Goal: Task Accomplishment & Management: Use online tool/utility

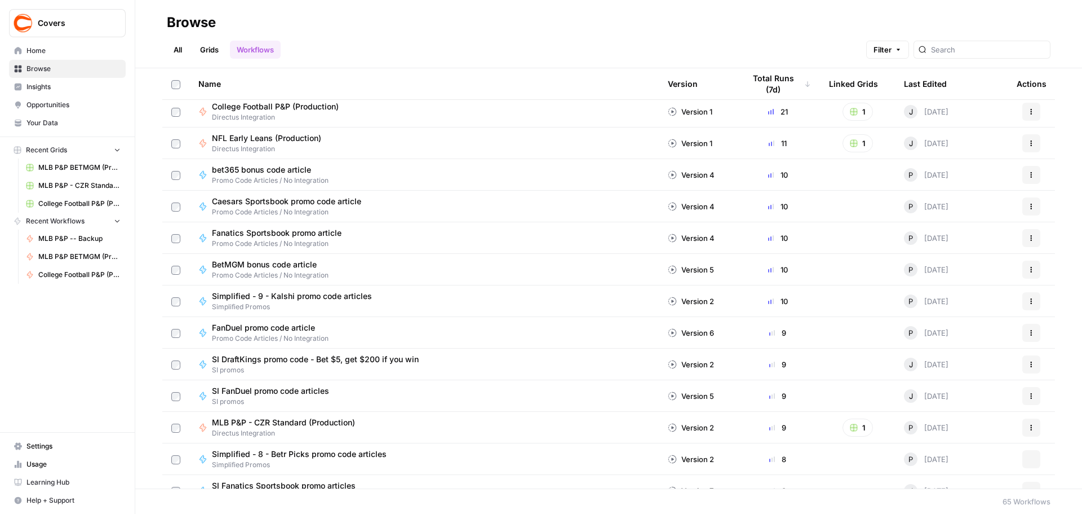
scroll to position [226, 0]
click at [295, 422] on span "MLB P&P - CZR Standard (Production)" at bounding box center [283, 421] width 143 height 11
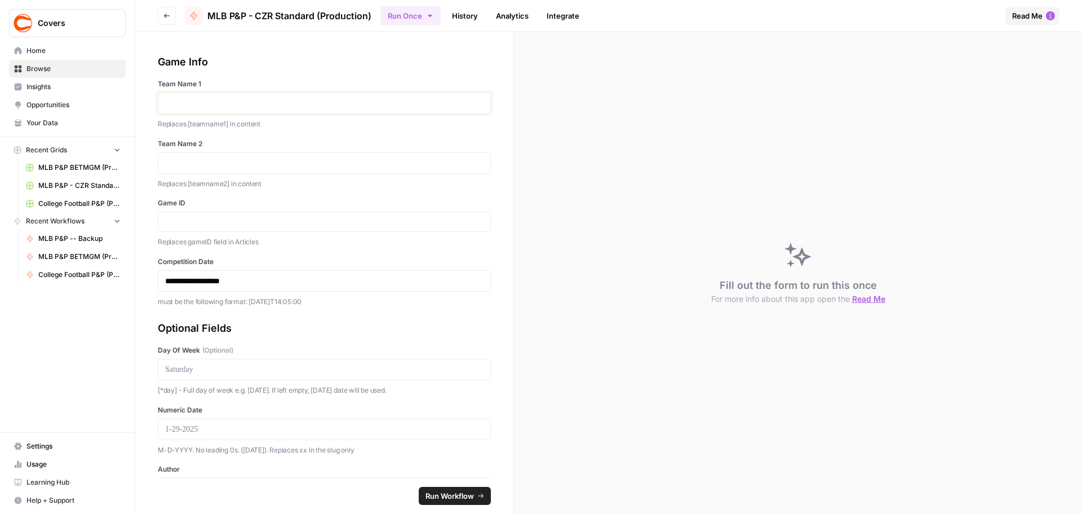
click at [273, 103] on p at bounding box center [324, 103] width 319 height 11
click at [209, 223] on input "Game ID" at bounding box center [324, 221] width 319 height 10
paste input "371853"
type input "371853"
click at [203, 276] on p "**********" at bounding box center [320, 280] width 310 height 11
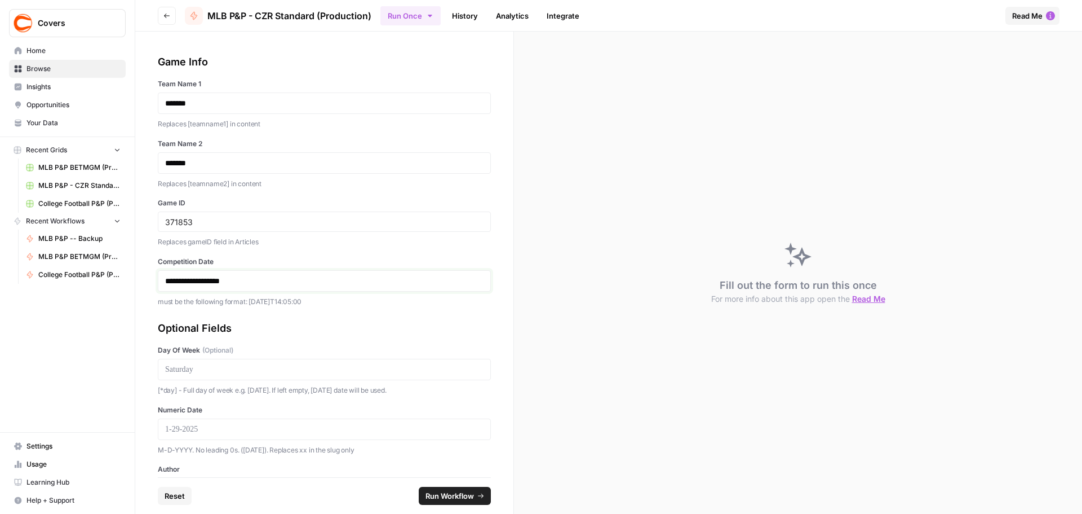
click at [196, 280] on p "**********" at bounding box center [320, 280] width 310 height 11
click at [197, 377] on div at bounding box center [324, 369] width 333 height 21
click at [209, 372] on p at bounding box center [324, 369] width 319 height 11
click at [200, 426] on p at bounding box center [324, 428] width 319 height 11
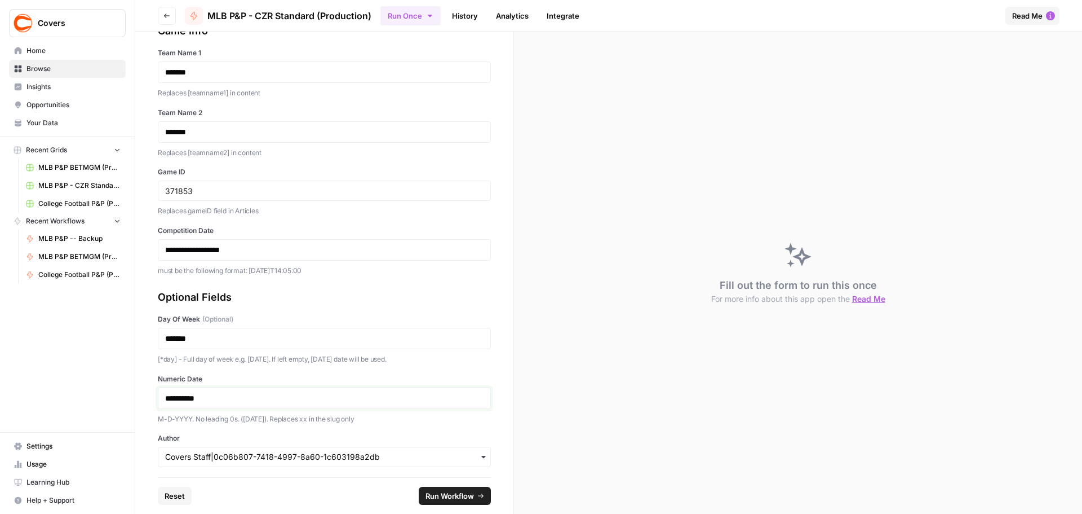
scroll to position [56, 0]
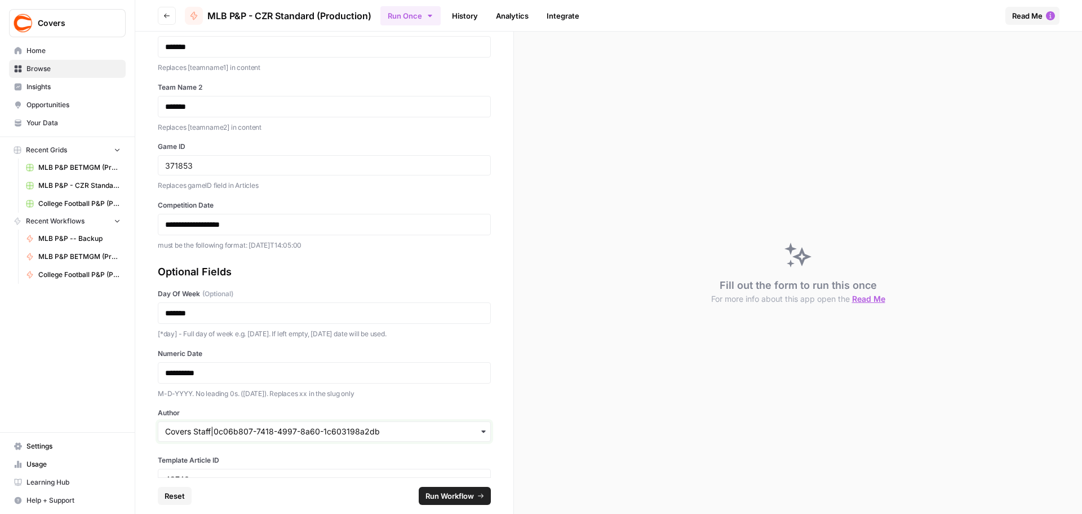
click at [194, 433] on input "Author" at bounding box center [324, 431] width 319 height 11
type input "[PERSON_NAME]"
click at [211, 401] on div "[PERSON_NAME]|41484abe-b1de-4f6f-a2da-991ee7fdbc99" at bounding box center [320, 400] width 324 height 21
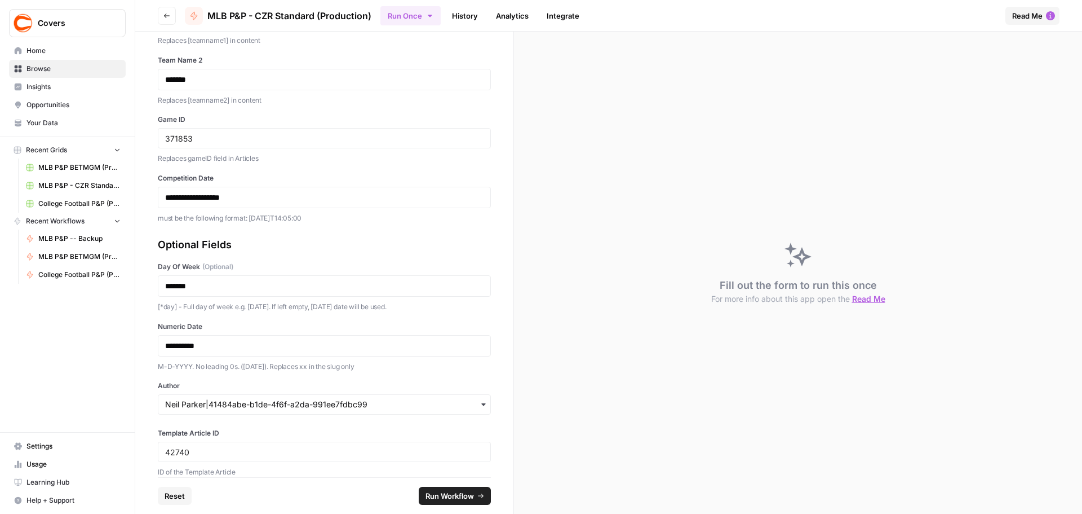
scroll to position [98, 0]
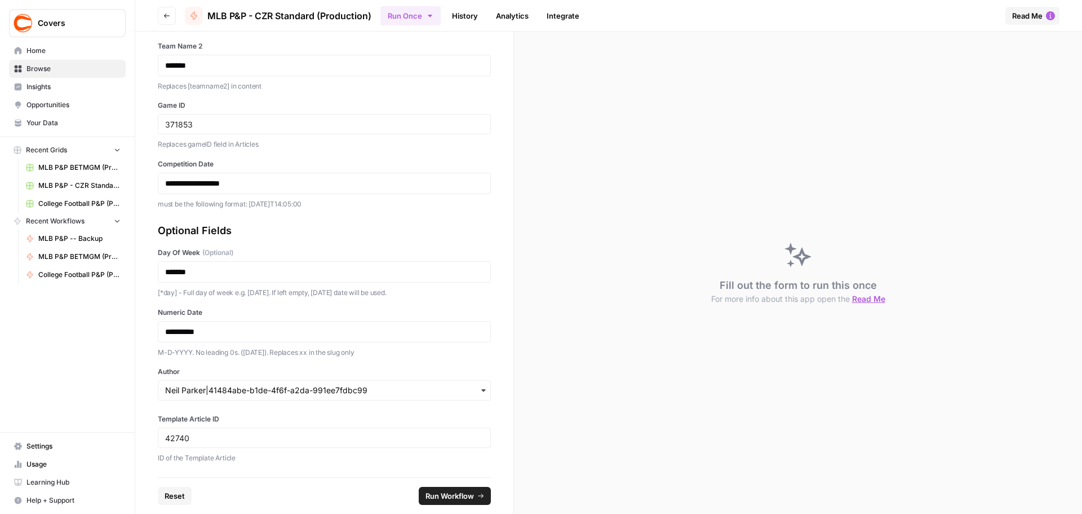
click at [479, 494] on icon "submit" at bounding box center [481, 495] width 7 height 7
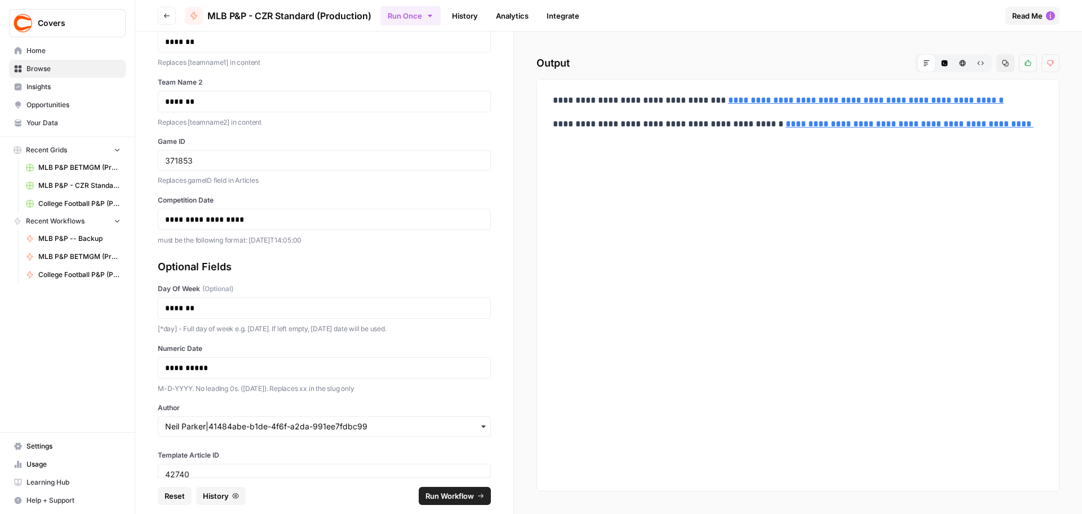
scroll to position [41, 0]
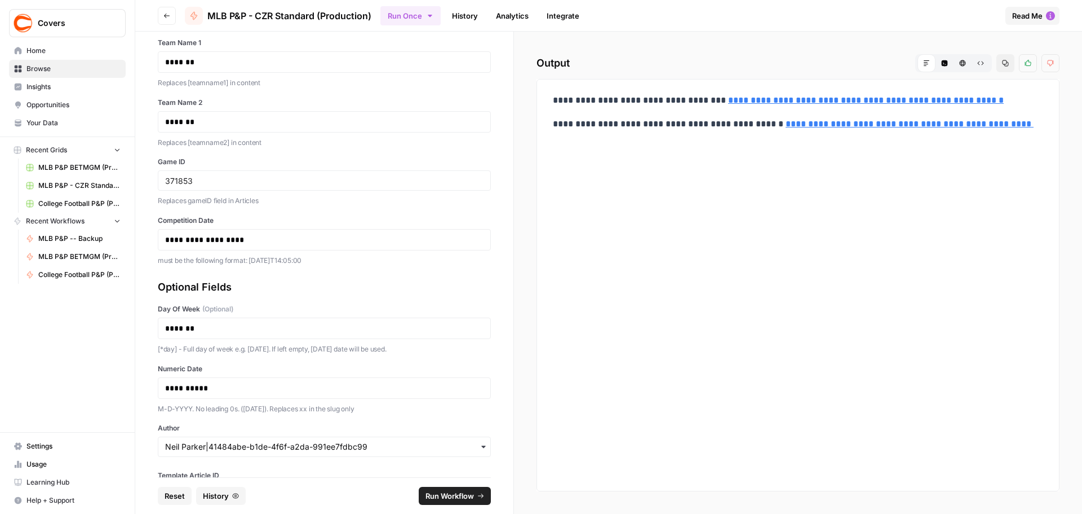
click at [167, 15] on icon "button" at bounding box center [166, 15] width 7 height 7
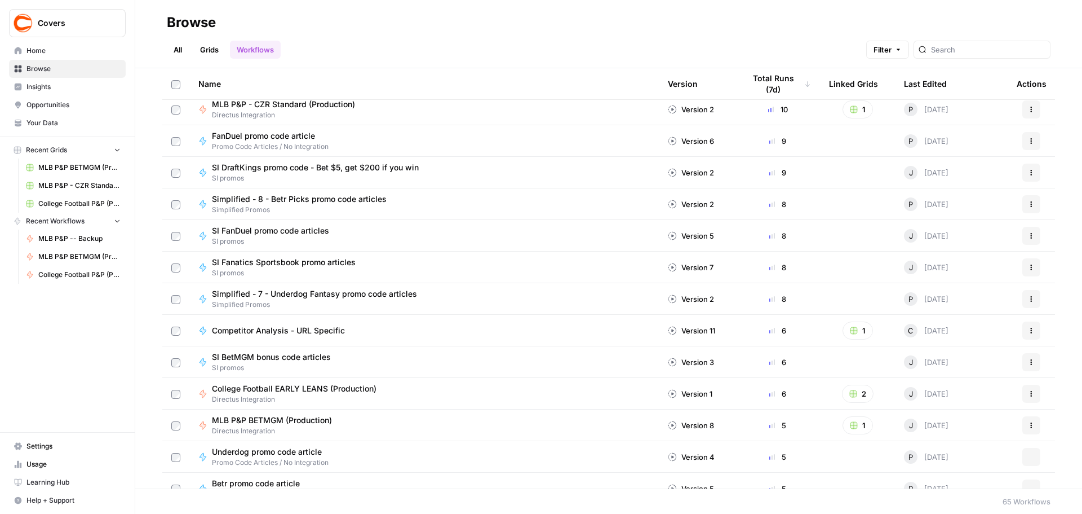
scroll to position [451, 0]
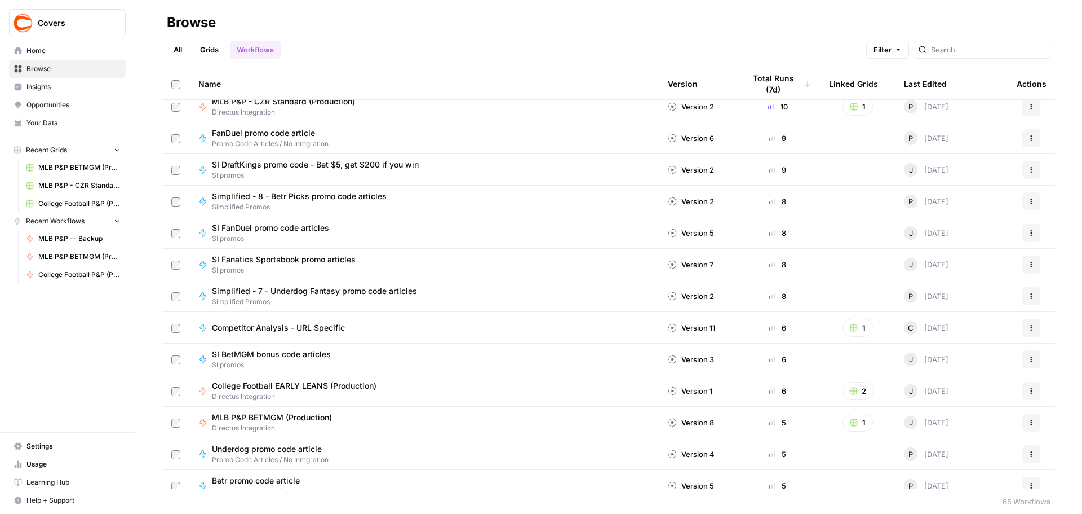
click at [261, 415] on span "MLB P&P BETMGM (Production)" at bounding box center [272, 417] width 120 height 11
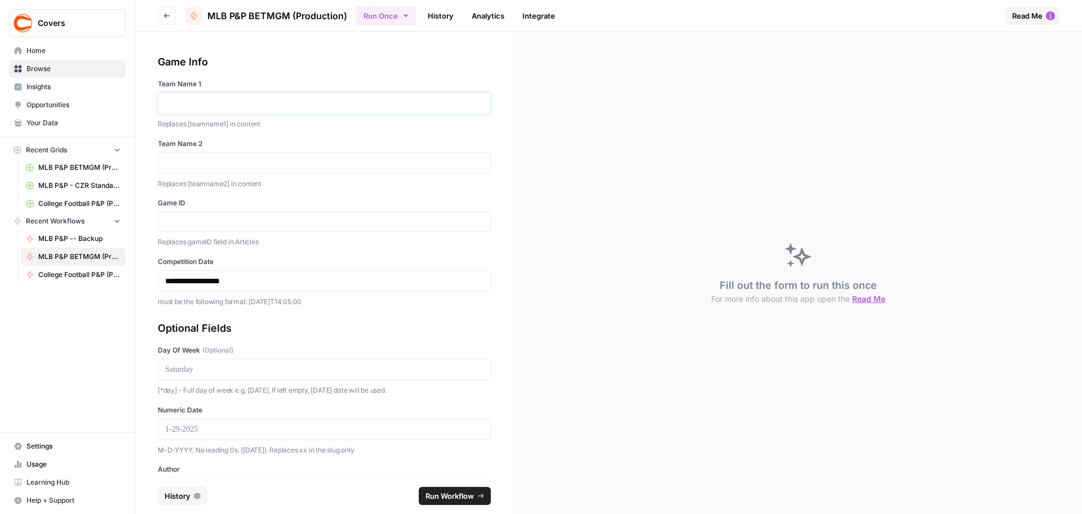
click at [251, 103] on p at bounding box center [324, 103] width 319 height 11
click at [330, 227] on div at bounding box center [324, 221] width 333 height 20
click at [326, 226] on input "Game ID" at bounding box center [324, 221] width 319 height 10
paste input "371834"
type input "371834"
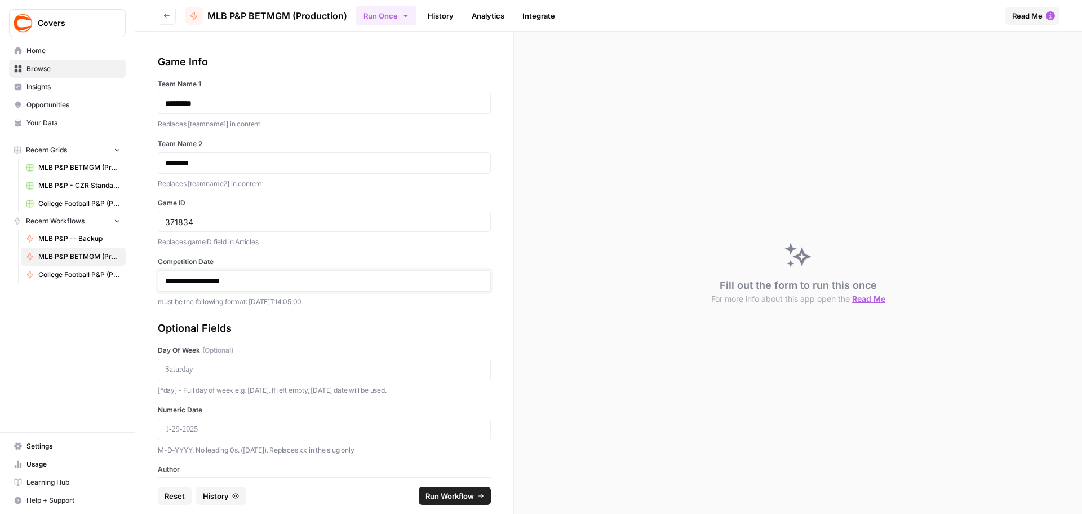
click at [189, 277] on p "**********" at bounding box center [320, 280] width 310 height 11
click at [206, 363] on div at bounding box center [324, 369] width 333 height 21
click at [206, 370] on p at bounding box center [324, 369] width 319 height 11
click at [221, 430] on p at bounding box center [324, 428] width 319 height 11
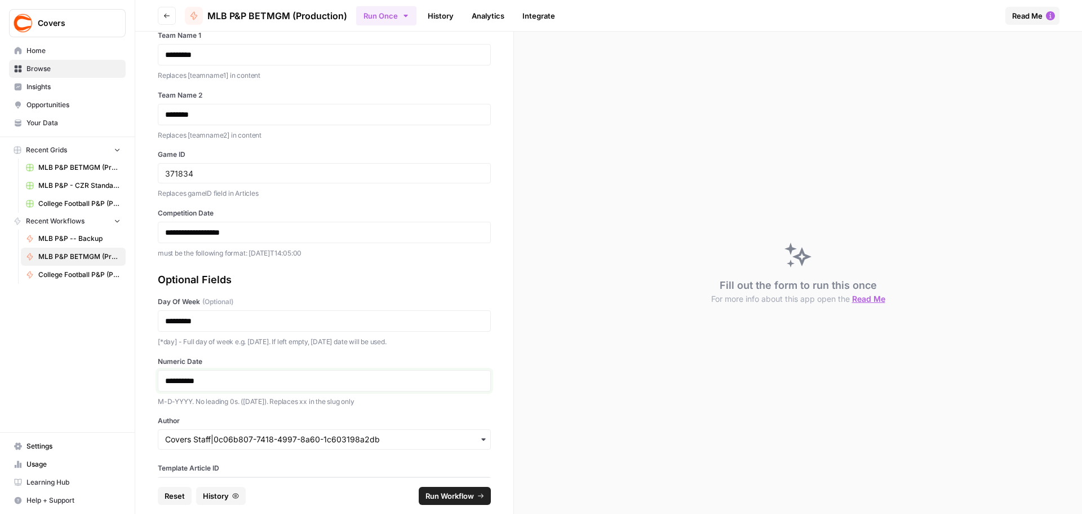
scroll to position [98, 0]
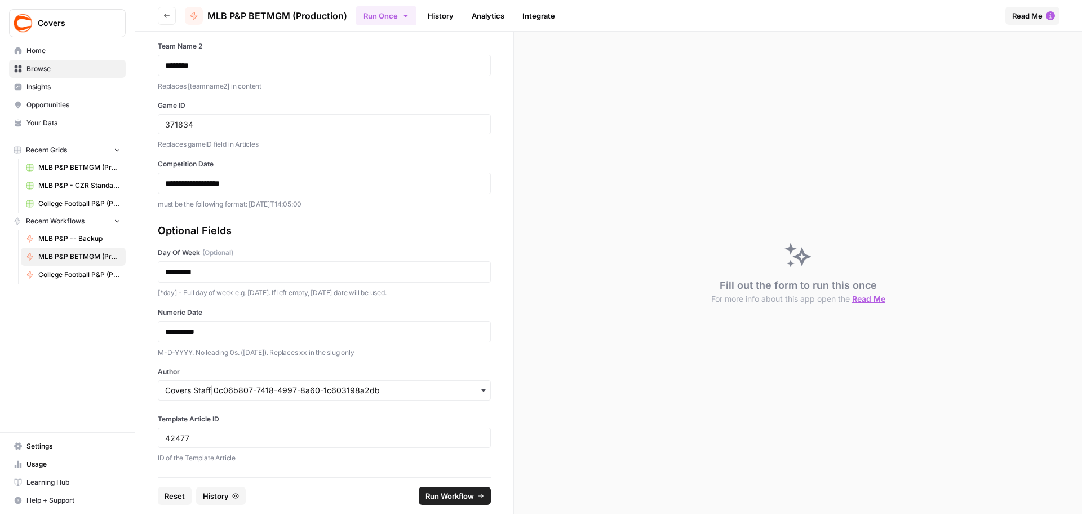
click at [212, 378] on div "Author" at bounding box center [324, 383] width 333 height 34
click at [211, 386] on input "Author" at bounding box center [324, 390] width 319 height 11
type input "cale"
click at [218, 361] on div "[PERSON_NAME]|2302875c-3bc9-4d27-8c39-94d834df49d2" at bounding box center [320, 359] width 324 height 21
click at [481, 497] on icon "submit" at bounding box center [481, 495] width 6 height 5
